Goal: Task Accomplishment & Management: Complete application form

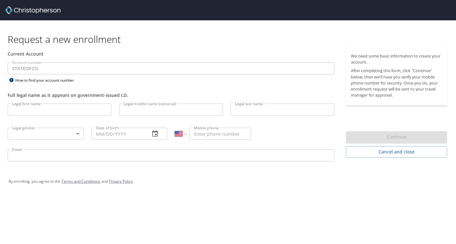
select select "US"
click at [51, 113] on input "Legal first name" at bounding box center [60, 110] width 104 height 12
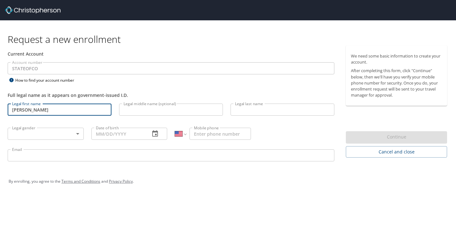
type input "Mary"
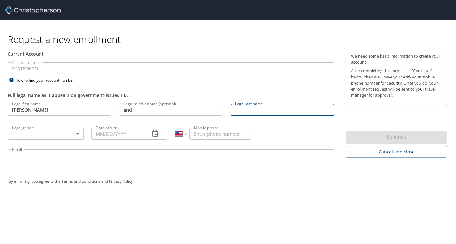
click at [136, 108] on input "and" at bounding box center [171, 110] width 104 height 12
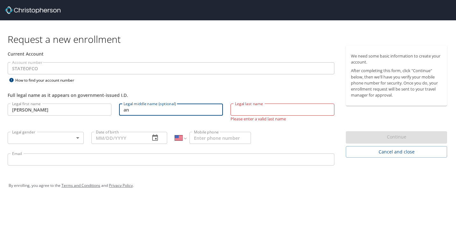
type input "a"
click at [275, 112] on input "Legal last name" at bounding box center [282, 110] width 104 height 12
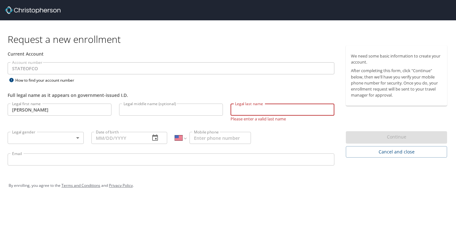
type input "Sullivan"
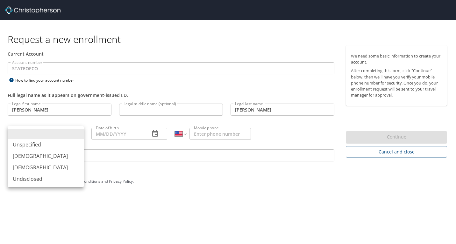
click at [40, 136] on body "Request a new enrollment Current Account Account number STATEOFCO Account numbe…" at bounding box center [228, 122] width 456 height 244
click at [31, 164] on li "Female" at bounding box center [46, 167] width 76 height 11
type input "Female"
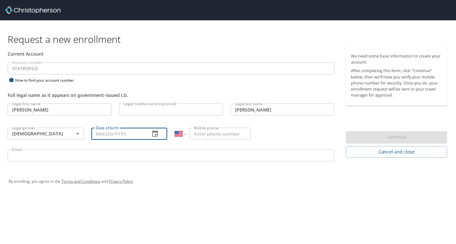
click at [110, 137] on input "Date of birth" at bounding box center [118, 134] width 54 height 12
type input "05/19/1955"
type input "Ann"
type input "1 (719) 659-0101"
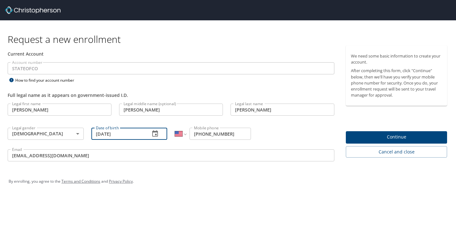
click at [108, 159] on input "msulli4985@gmail.com" at bounding box center [171, 156] width 326 height 12
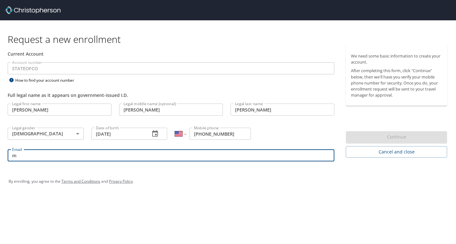
type input "mary.sullivan@pikespeak.edu"
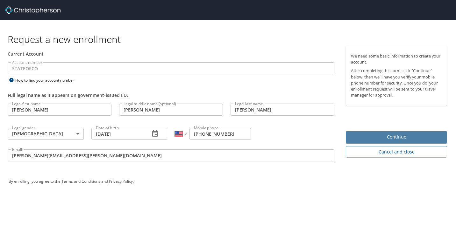
click at [413, 139] on span "Continue" at bounding box center [396, 137] width 91 height 8
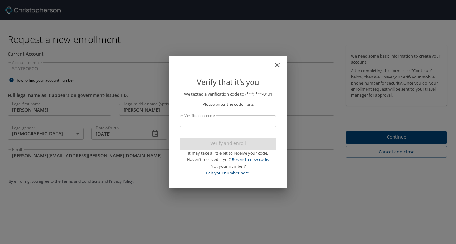
click at [239, 124] on input "Verification code" at bounding box center [228, 121] width 96 height 12
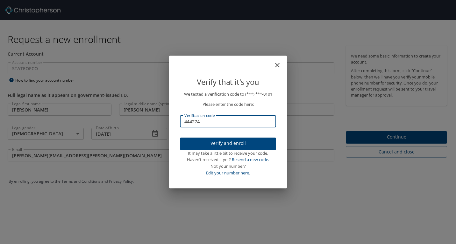
type input "444274"
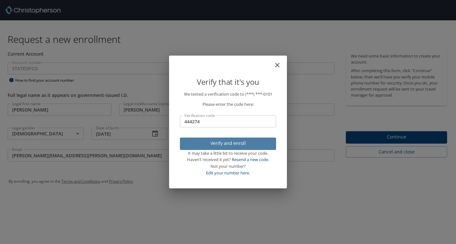
click at [240, 143] on span "Verify and enroll" at bounding box center [228, 144] width 86 height 8
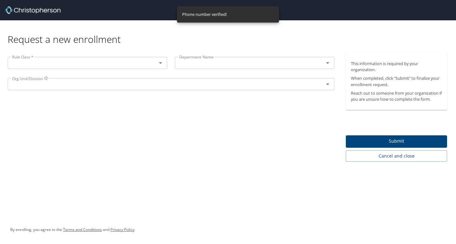
click at [146, 64] on input "text" at bounding box center [78, 63] width 137 height 8
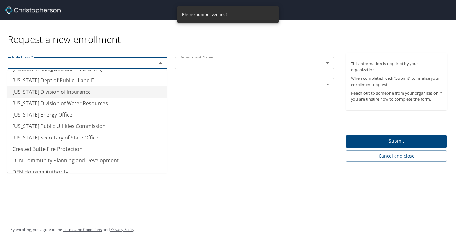
scroll to position [51, 0]
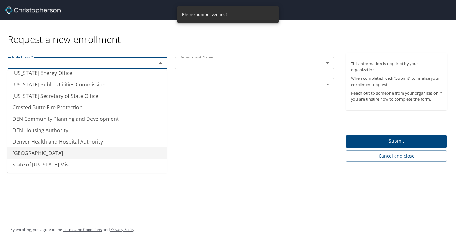
click at [104, 149] on li "Pikes Peak Community College" at bounding box center [86, 153] width 159 height 11
type input "Pikes Peak Community College"
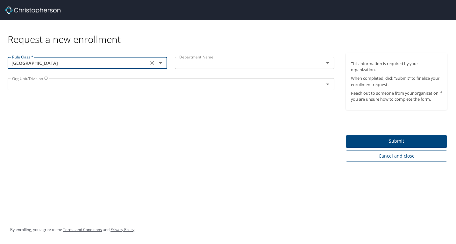
click at [242, 66] on input "text" at bounding box center [245, 63] width 137 height 8
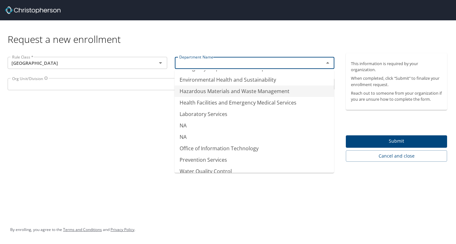
scroll to position [70, 0]
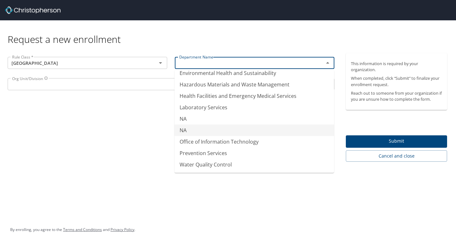
click at [184, 131] on li "NA" at bounding box center [253, 130] width 159 height 11
type input "NA"
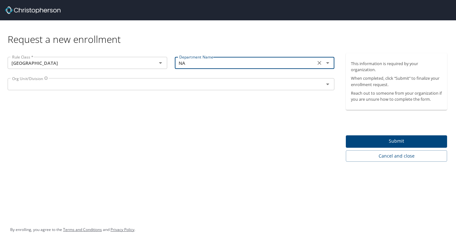
click at [66, 83] on input "text" at bounding box center [162, 84] width 304 height 8
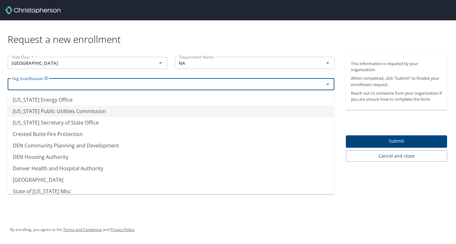
scroll to position [51, 0]
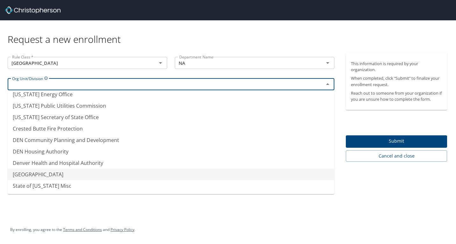
click at [75, 173] on li "Pikes Peak Community College" at bounding box center [171, 174] width 326 height 11
type input "Pikes Peak Community College"
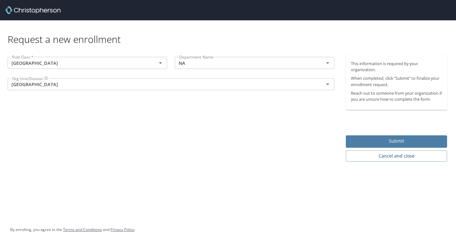
click at [402, 139] on span "Submit" at bounding box center [396, 141] width 91 height 8
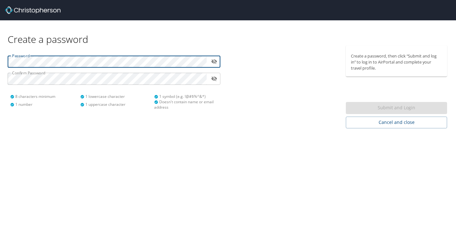
click at [218, 63] on button "toggle password visibility" at bounding box center [214, 62] width 10 height 10
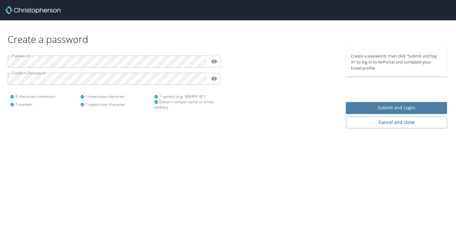
click at [405, 110] on span "Submit and Login" at bounding box center [396, 108] width 91 height 8
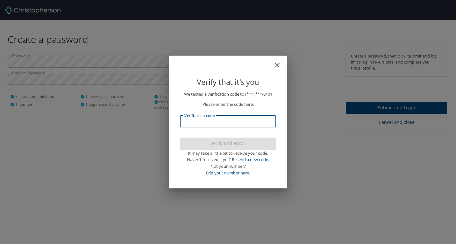
click at [263, 123] on input "Verification code" at bounding box center [228, 121] width 96 height 12
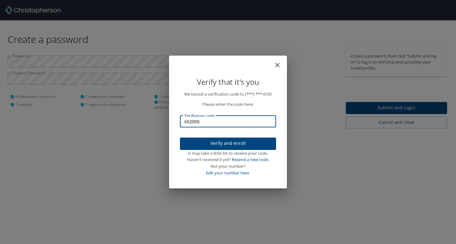
type input "652005"
click at [253, 143] on span "Verify and enroll" at bounding box center [228, 144] width 86 height 8
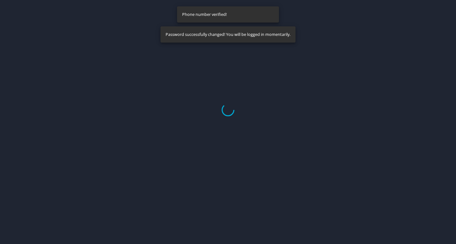
select select "US"
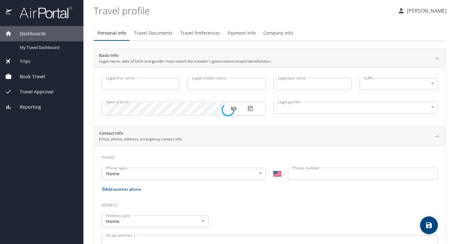
type input "Mary"
type input "Ann"
type input "Sullivan"
type input "Female"
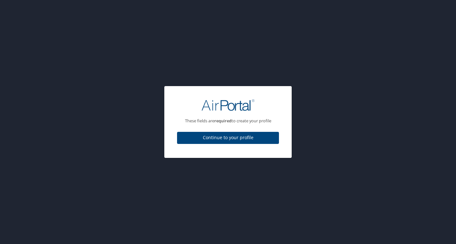
click at [240, 138] on span "Continue to your profile" at bounding box center [228, 138] width 92 height 8
select select "US"
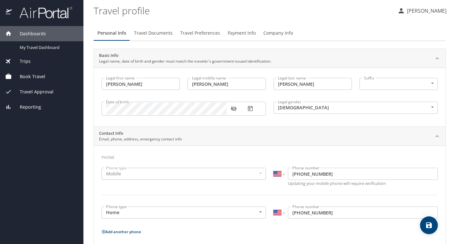
click at [238, 109] on button "button" at bounding box center [233, 109] width 14 height 14
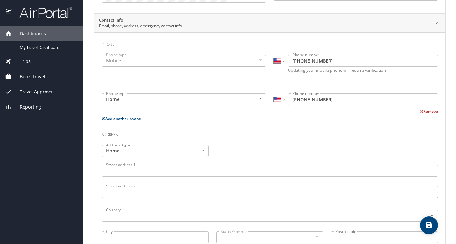
scroll to position [127, 0]
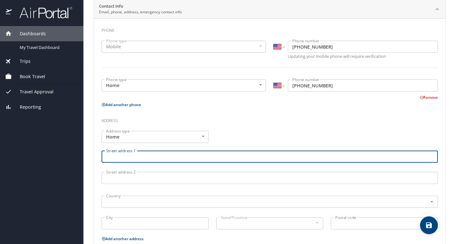
click at [229, 156] on input "Street address 1" at bounding box center [269, 157] width 336 height 12
type input "382 Nels Drive"
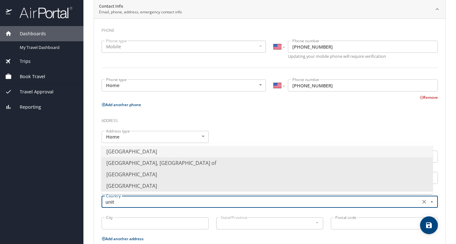
click at [215, 150] on li "United States of America" at bounding box center [266, 151] width 331 height 11
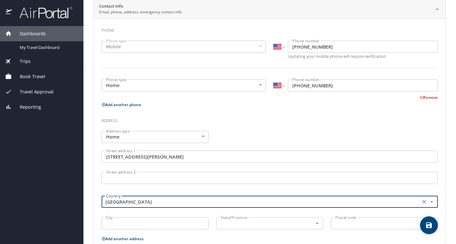
type input "United States of America"
click at [169, 228] on input "City" at bounding box center [154, 224] width 107 height 12
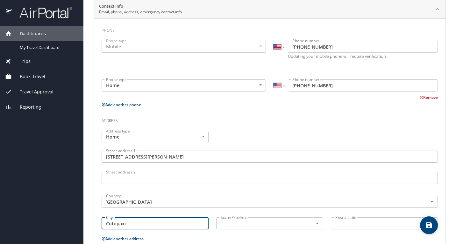
type input "Cotopaxi"
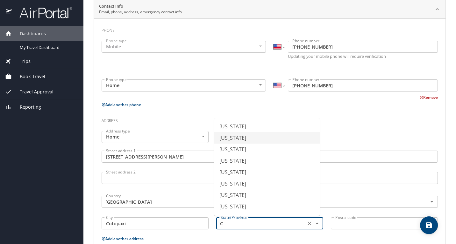
click at [241, 138] on li "Colorado" at bounding box center [266, 137] width 105 height 11
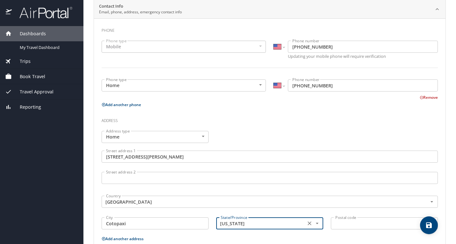
type input "Colorado"
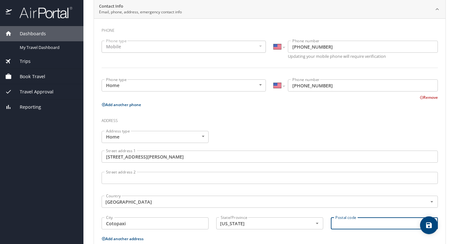
click at [344, 228] on input "Postal code" at bounding box center [383, 224] width 107 height 12
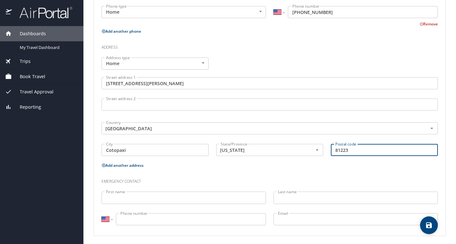
scroll to position [202, 0]
type input "81223"
click at [205, 196] on input "First name" at bounding box center [183, 196] width 164 height 12
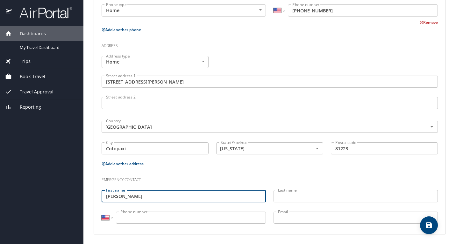
type input "Michael"
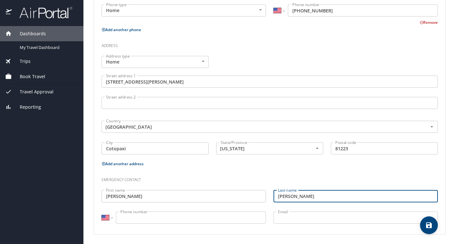
type input "Sullivan"
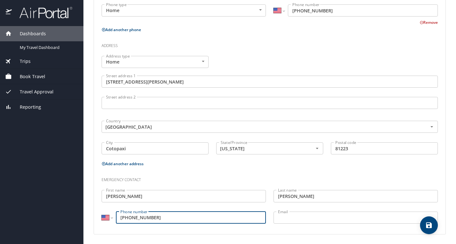
type input "(719) 433-4542"
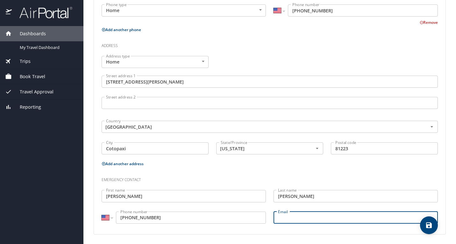
click at [283, 218] on input "Email" at bounding box center [355, 218] width 164 height 12
type input "msulli4985@gmail.com"
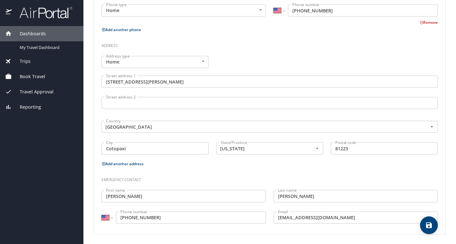
click at [428, 228] on icon "save" at bounding box center [429, 226] width 8 height 8
select select "US"
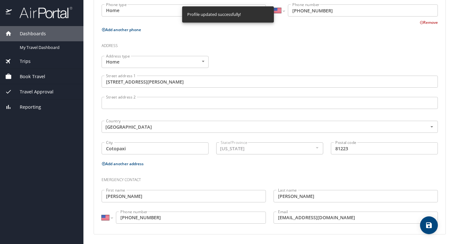
select select "US"
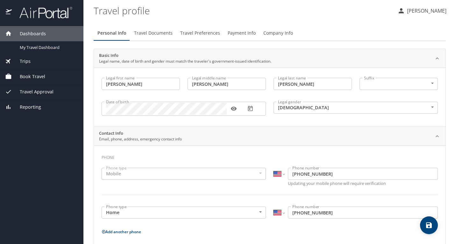
scroll to position [0, 0]
click at [160, 33] on span "Travel Documents" at bounding box center [153, 33] width 38 height 8
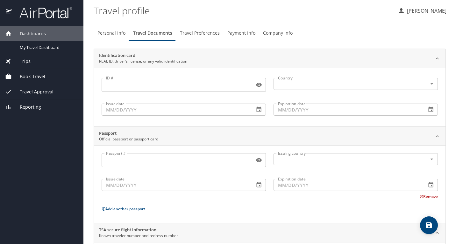
click at [143, 87] on input "ID #" at bounding box center [176, 85] width 150 height 12
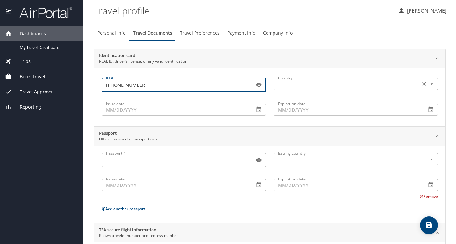
type input "07-038-0330"
click at [326, 86] on input "text" at bounding box center [346, 84] width 142 height 8
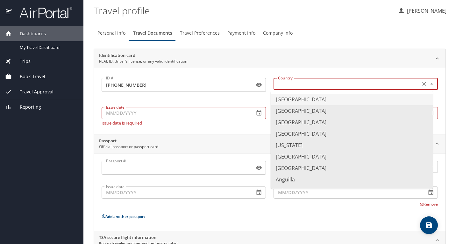
click at [325, 98] on li "United States of America" at bounding box center [351, 99] width 162 height 11
type input "United States of America"
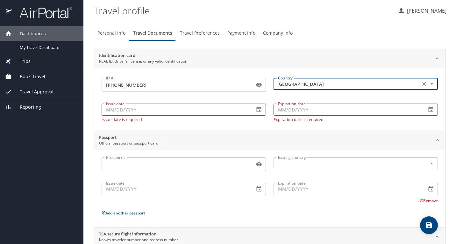
click at [214, 112] on input "Issue date" at bounding box center [175, 110] width 148 height 12
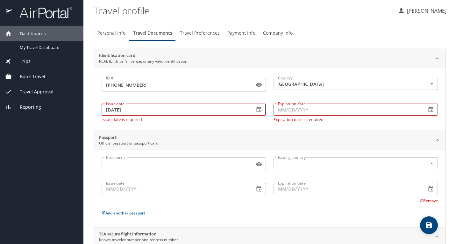
type input "04/24/2002"
click at [291, 112] on input "Expiration date" at bounding box center [347, 110] width 148 height 12
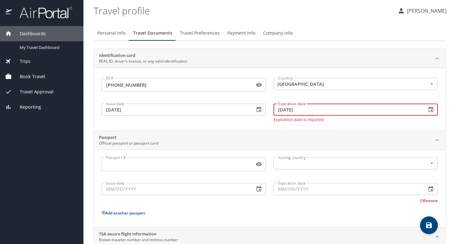
type input "05/10/2027"
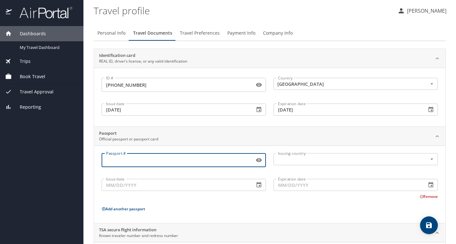
click at [222, 164] on input "Passport #" at bounding box center [176, 160] width 150 height 12
type input "A52340598"
click at [294, 163] on input "text" at bounding box center [346, 159] width 142 height 8
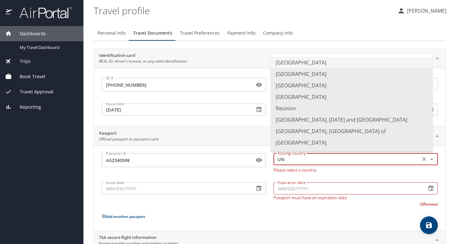
click at [330, 63] on li "United States of America" at bounding box center [351, 62] width 162 height 11
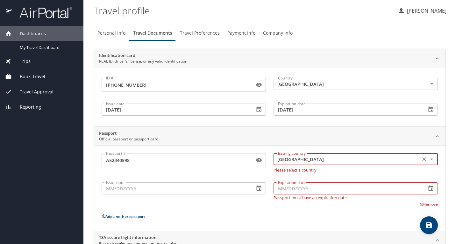
type input "United States of America"
click at [207, 193] on div "Issue date Issue date" at bounding box center [184, 190] width 172 height 28
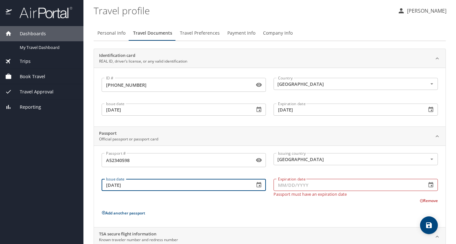
type input "09/06/2024"
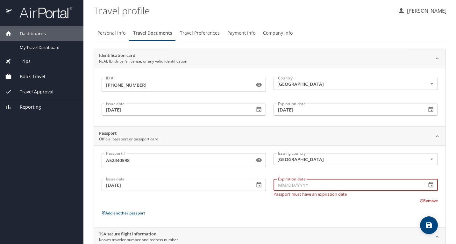
click at [296, 190] on input "Expiration date" at bounding box center [347, 185] width 148 height 12
type input "09/05/2034"
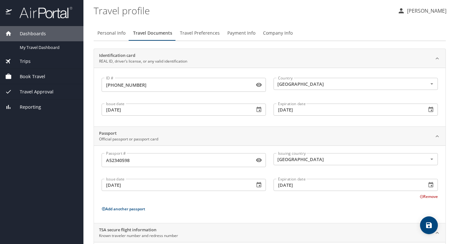
click at [303, 207] on div "Passport # A52340598 Passport # Issuing country United States of America Issuin…" at bounding box center [269, 185] width 336 height 65
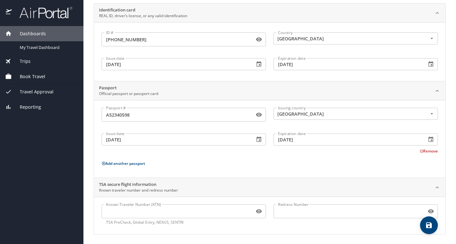
scroll to position [46, 0]
click at [425, 228] on icon "save" at bounding box center [429, 226] width 8 height 8
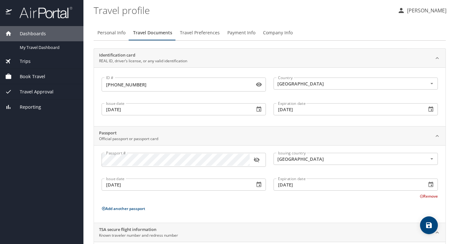
scroll to position [0, 0]
click at [199, 33] on span "Travel Preferences" at bounding box center [200, 33] width 40 height 8
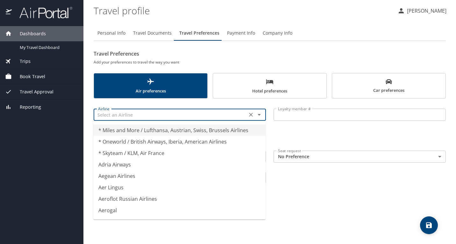
click at [209, 116] on input "text" at bounding box center [170, 115] width 150 height 8
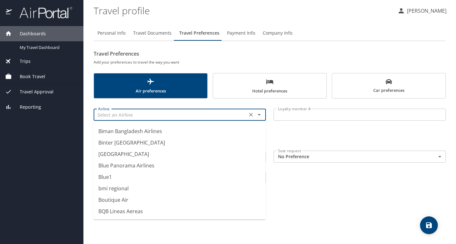
scroll to position [1368, 0]
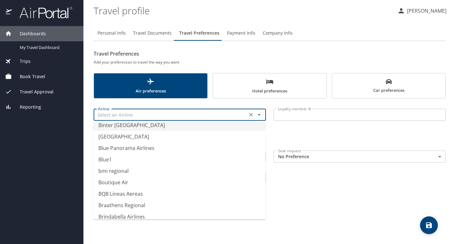
click at [192, 114] on input "text" at bounding box center [170, 115] width 150 height 8
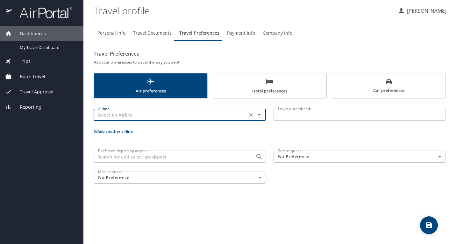
click at [231, 158] on input "Preferred departing airport" at bounding box center [170, 157] width 150 height 8
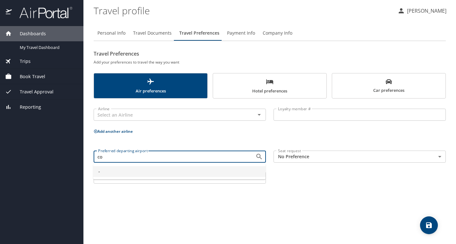
type input "c"
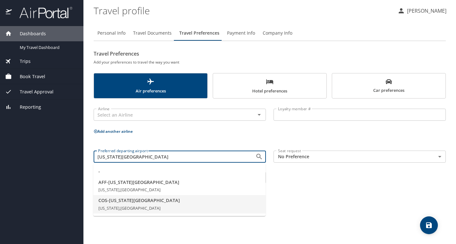
click at [205, 204] on li "COS - Colorado Springs Colorado, United States of America" at bounding box center [179, 204] width 172 height 18
type input "COS - Colorado Springs"
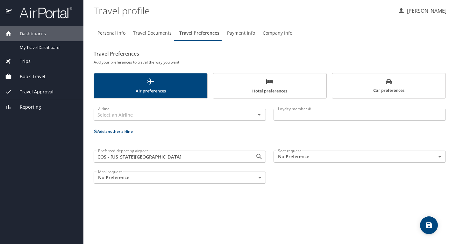
click at [320, 160] on body "Dashboards My Travel Dashboard Trips Current / Future Trips Past Trips Trips Mi…" at bounding box center [228, 122] width 456 height 244
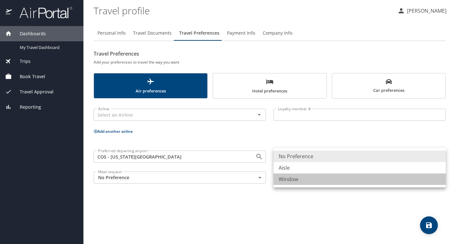
click at [308, 180] on li "Window" at bounding box center [359, 179] width 172 height 11
type input "Window"
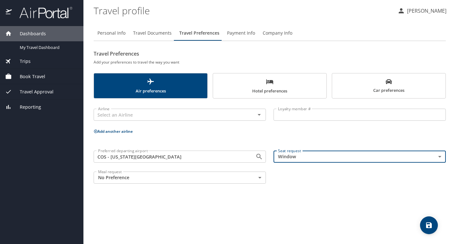
click at [293, 84] on span "Hotel preferences" at bounding box center [270, 86] width 106 height 17
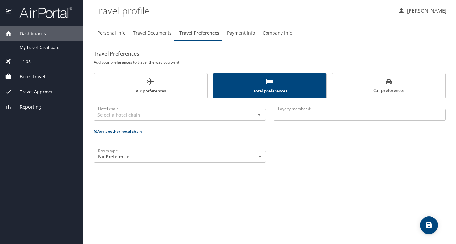
click at [261, 156] on body "Dashboards My Travel Dashboard Trips Current / Future Trips Past Trips Trips Mi…" at bounding box center [228, 122] width 456 height 244
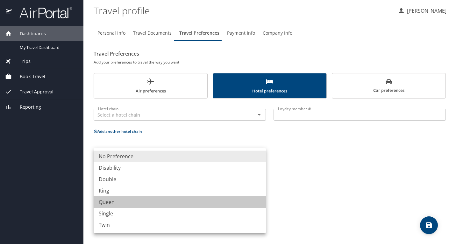
click at [251, 199] on li "Queen" at bounding box center [180, 202] width 172 height 11
type input "Queen"
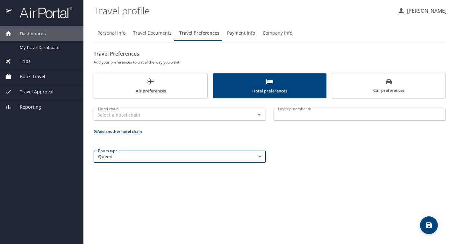
click at [401, 87] on span "Car preferences" at bounding box center [389, 87] width 106 height 16
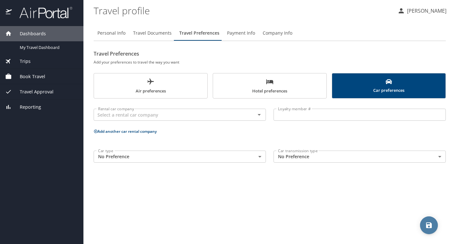
click at [430, 224] on icon "save" at bounding box center [429, 226] width 6 height 6
click at [251, 34] on span "Payment Info" at bounding box center [241, 33] width 28 height 8
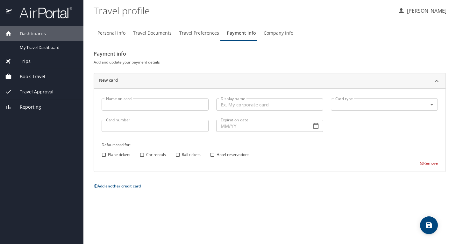
click at [281, 34] on span "Company Info" at bounding box center [278, 33] width 30 height 8
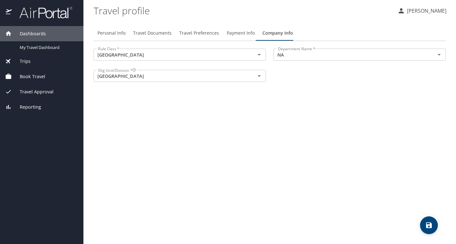
click at [434, 228] on span "save" at bounding box center [429, 226] width 18 height 8
click at [37, 111] on div "Reporting" at bounding box center [41, 107] width 83 height 15
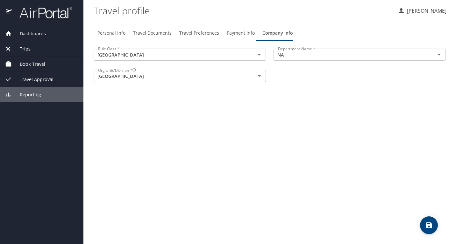
click at [35, 95] on span "Reporting" at bounding box center [26, 94] width 29 height 7
click at [25, 46] on span "Trips" at bounding box center [21, 48] width 19 height 7
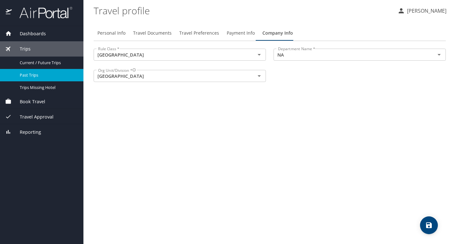
click at [30, 73] on span "Past Trips" at bounding box center [48, 75] width 56 height 6
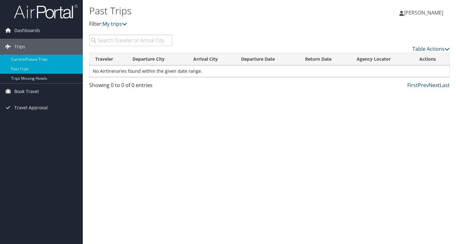
click at [35, 60] on link "Current/Future Trips" at bounding box center [41, 60] width 83 height 10
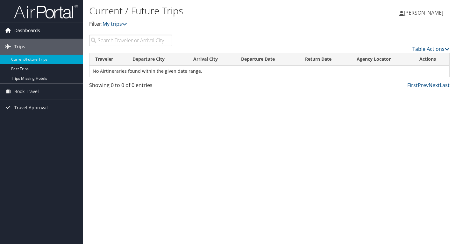
click at [24, 31] on span "Dashboards" at bounding box center [27, 31] width 26 height 16
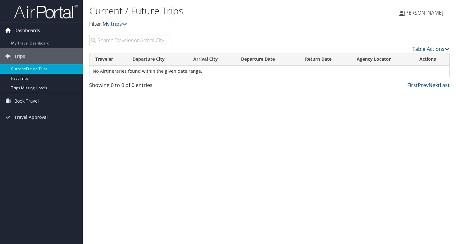
click at [24, 31] on span "Dashboards" at bounding box center [27, 31] width 26 height 16
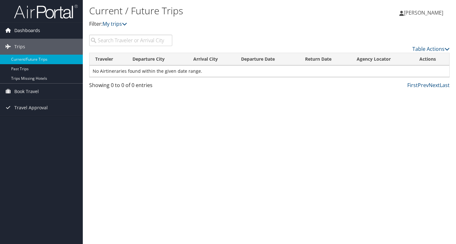
click at [24, 31] on span "Dashboards" at bounding box center [27, 31] width 26 height 16
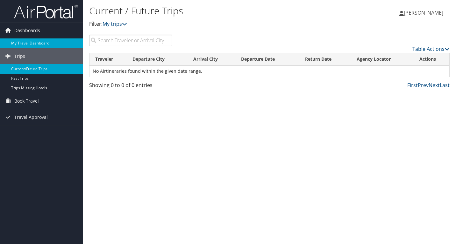
click at [38, 43] on link "My Travel Dashboard" at bounding box center [41, 43] width 83 height 10
